Goal: Task Accomplishment & Management: Use online tool/utility

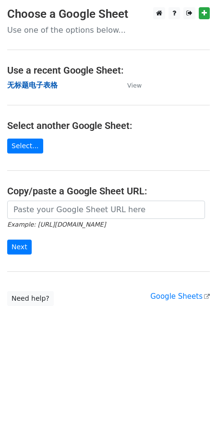
click at [56, 88] on strong "无标题电子表格" at bounding box center [32, 85] width 51 height 9
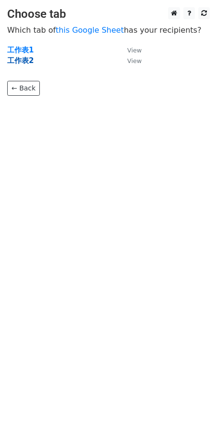
click at [31, 62] on strong "工作表2" at bounding box center [20, 60] width 26 height 9
